Goal: Check status: Check status

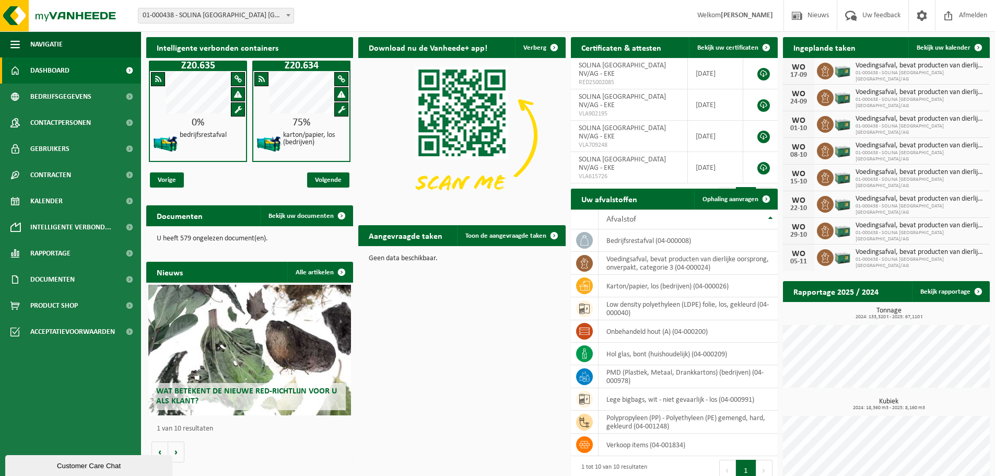
click at [287, 15] on b at bounding box center [288, 15] width 4 height 3
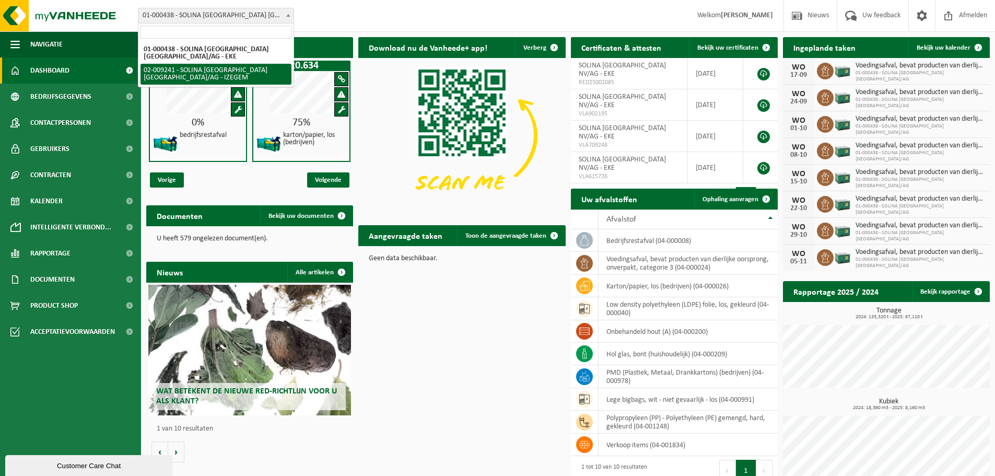
select select "13150"
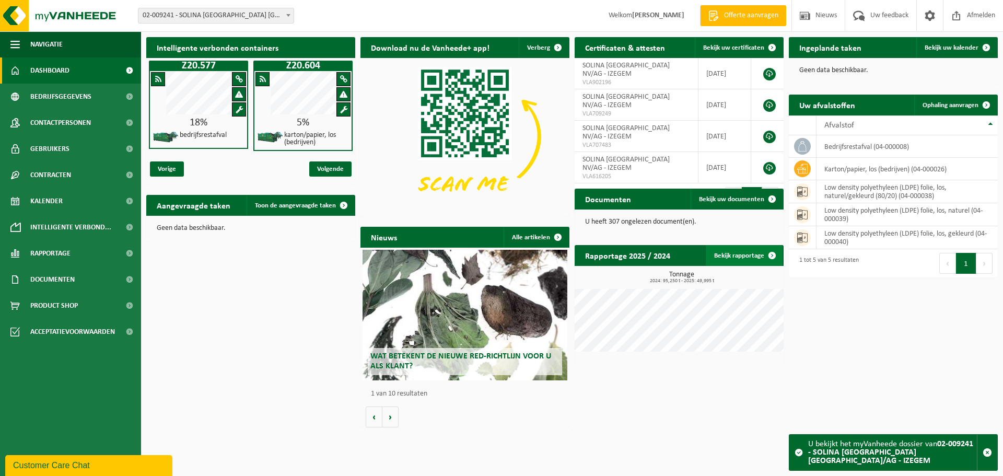
click at [734, 255] on link "Bekijk rapportage" at bounding box center [744, 255] width 77 height 21
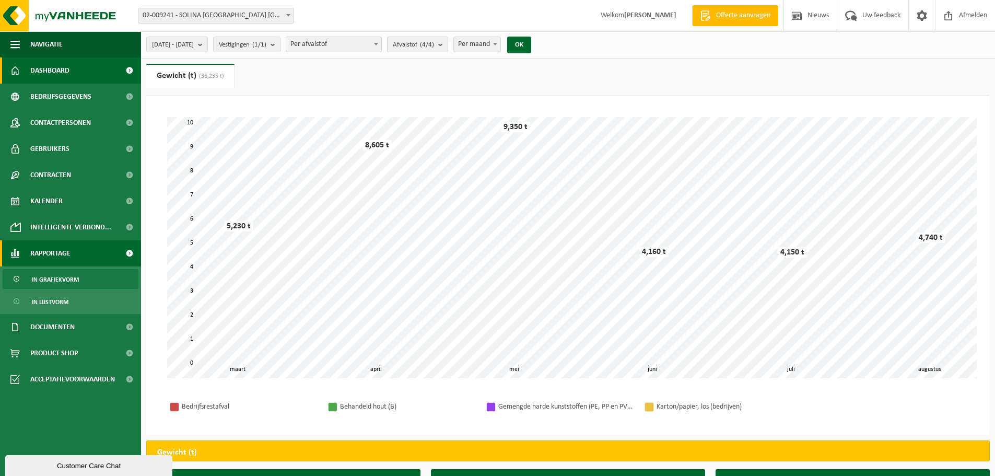
click at [38, 73] on span "Dashboard" at bounding box center [49, 70] width 39 height 26
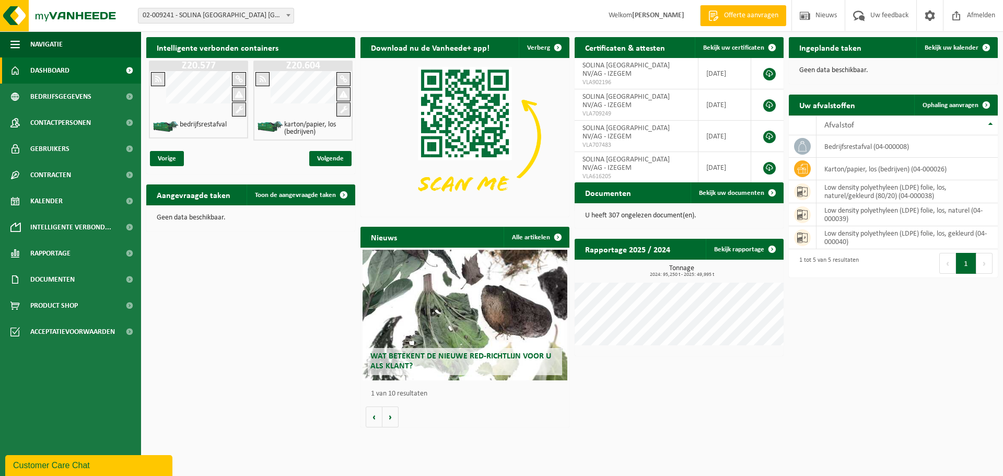
click at [290, 16] on span at bounding box center [288, 15] width 10 height 14
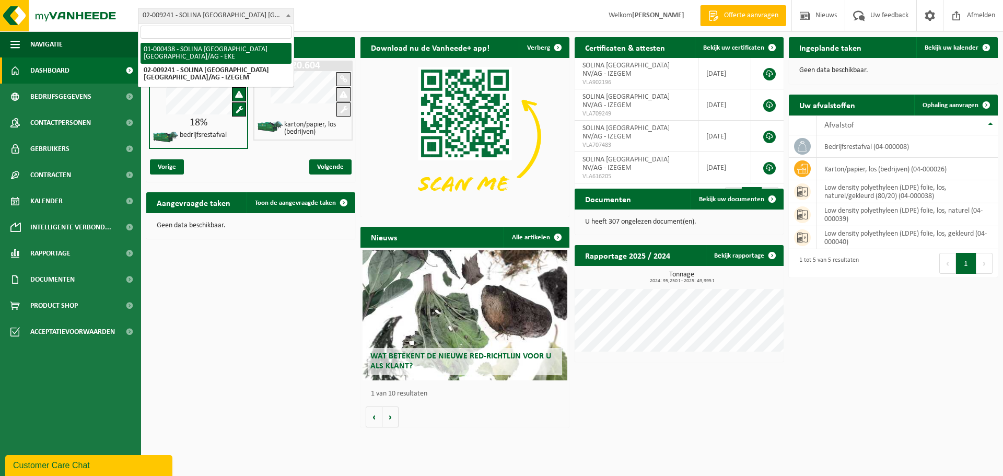
select select "13143"
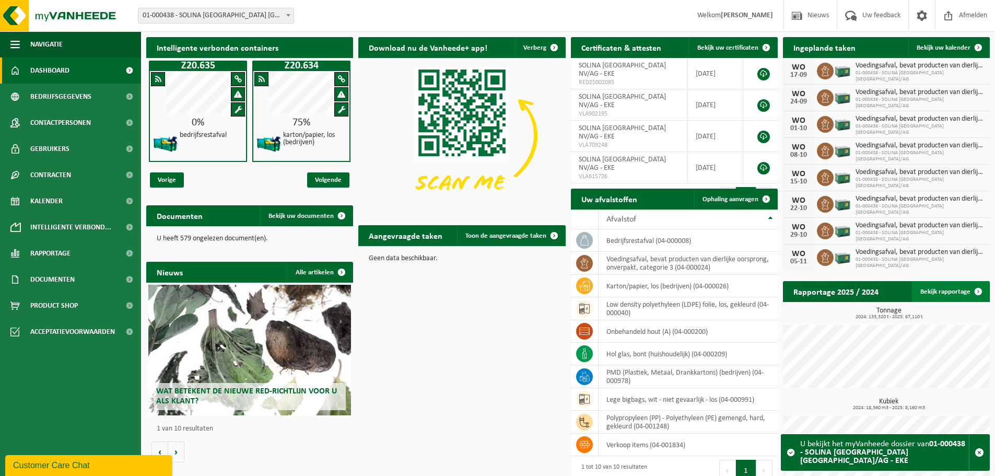
click at [961, 289] on link "Bekijk rapportage" at bounding box center [950, 291] width 77 height 21
